Goal: Information Seeking & Learning: Learn about a topic

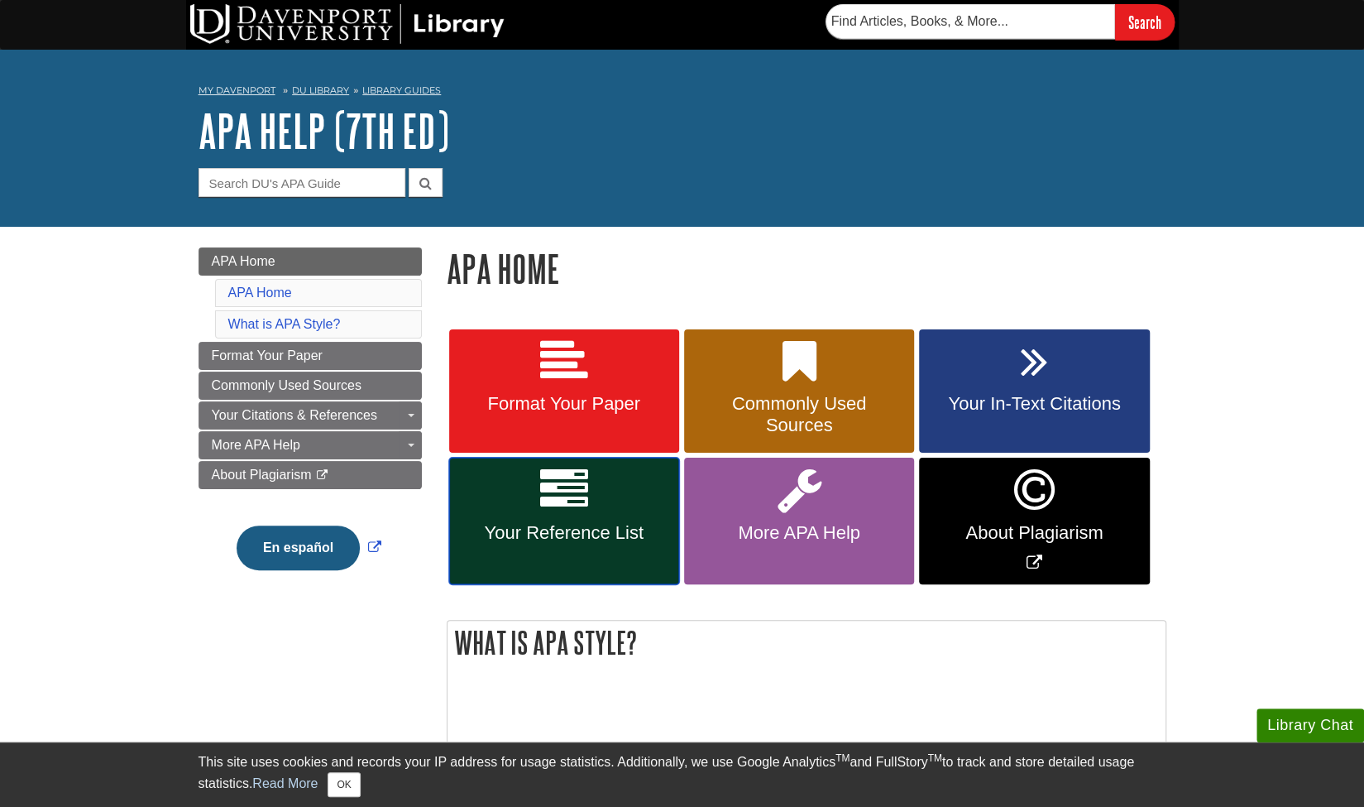
click at [645, 477] on link "Your Reference List" at bounding box center [564, 521] width 230 height 127
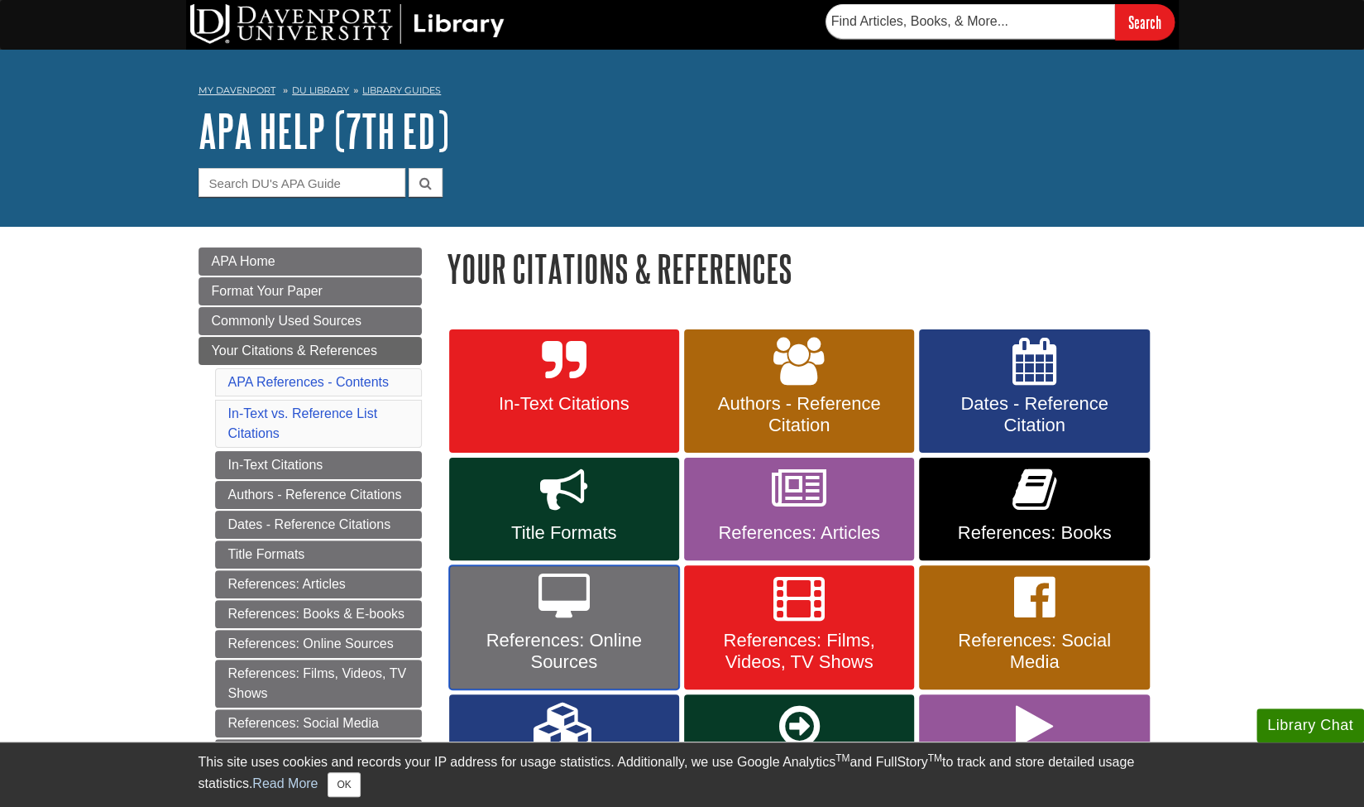
click at [533, 582] on link "References: Online Sources" at bounding box center [564, 627] width 230 height 124
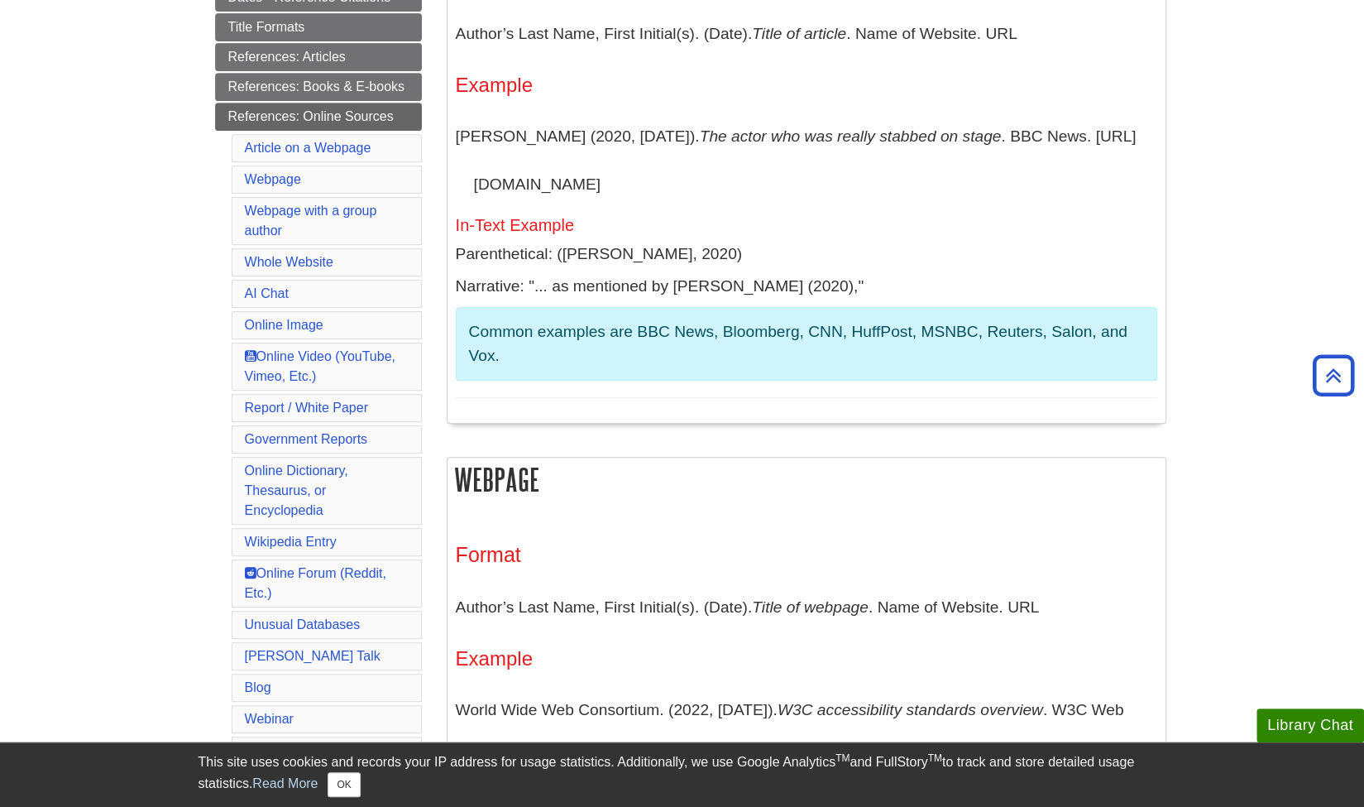
scroll to position [444, 0]
click at [263, 679] on link "Blog" at bounding box center [258, 686] width 26 height 14
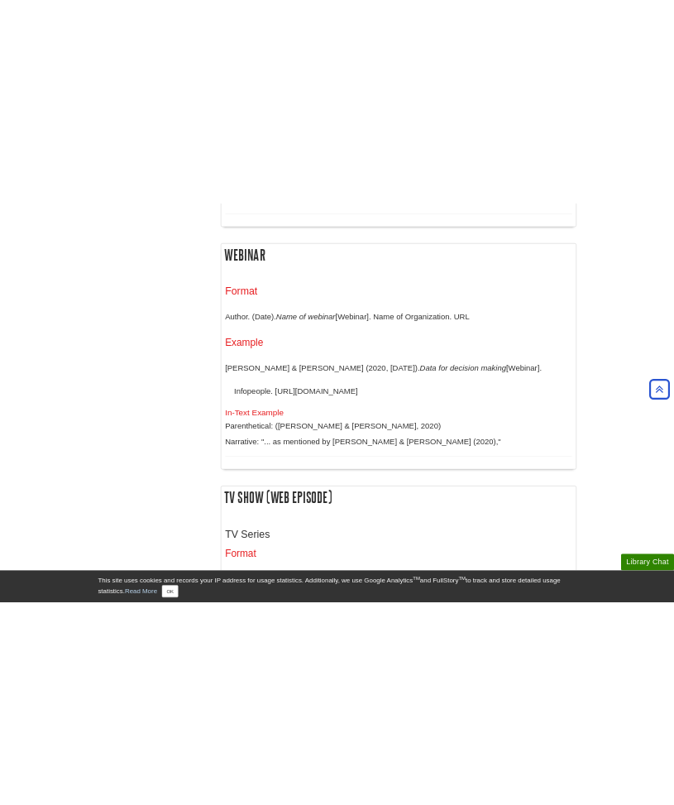
scroll to position [12706, 0]
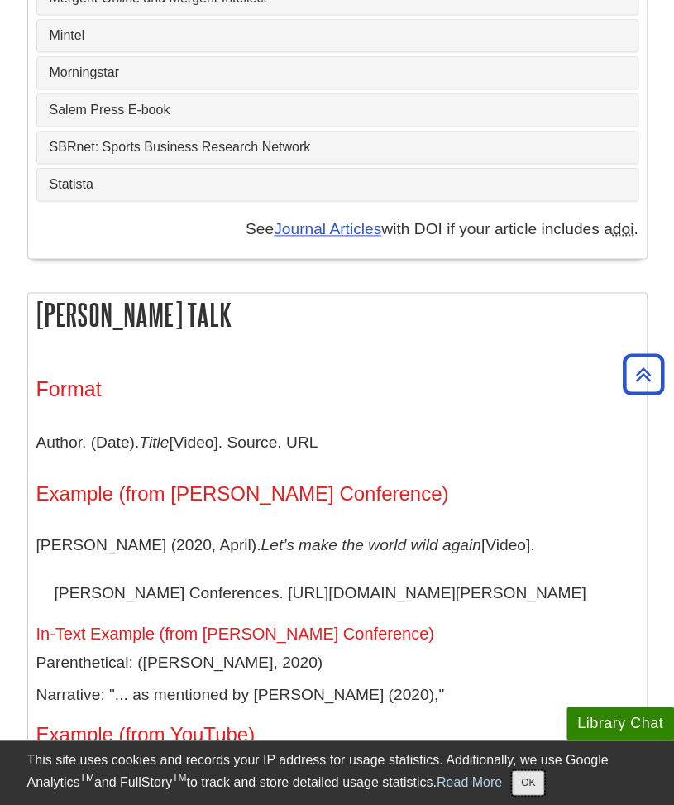
click at [543, 772] on button "OK" at bounding box center [528, 782] width 32 height 25
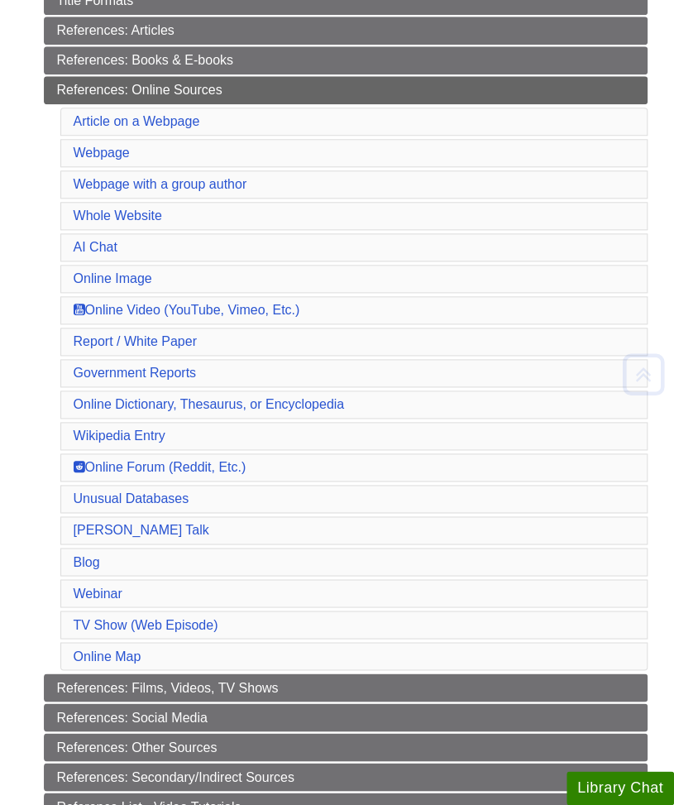
scroll to position [480, 0]
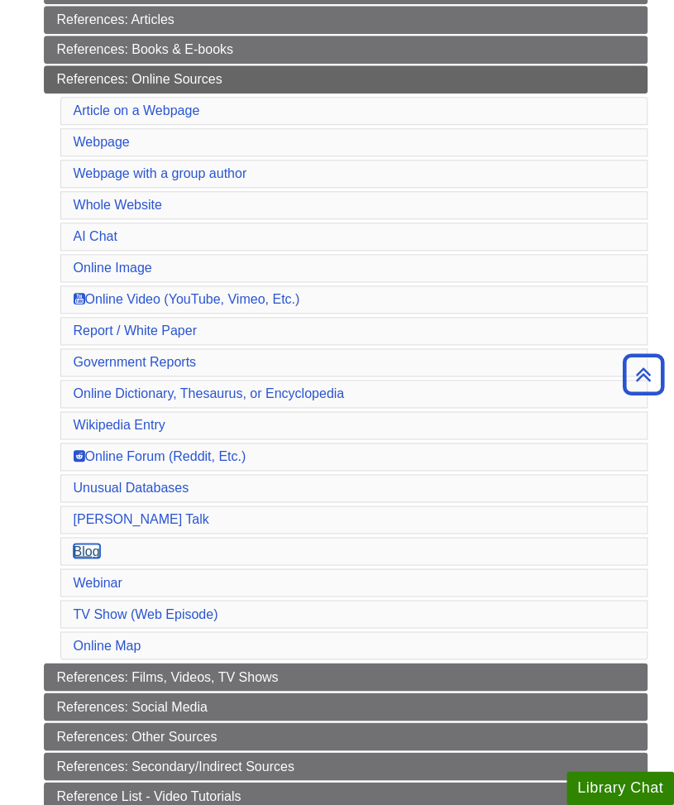
click at [84, 544] on link "Blog" at bounding box center [87, 551] width 26 height 14
